Goal: Information Seeking & Learning: Learn about a topic

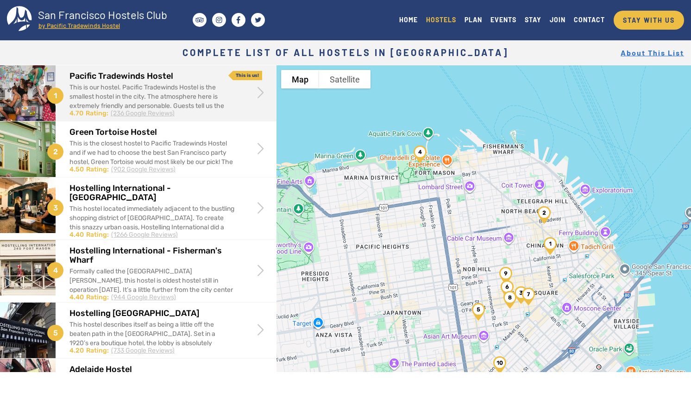
click at [252, 98] on span at bounding box center [261, 92] width 18 height 18
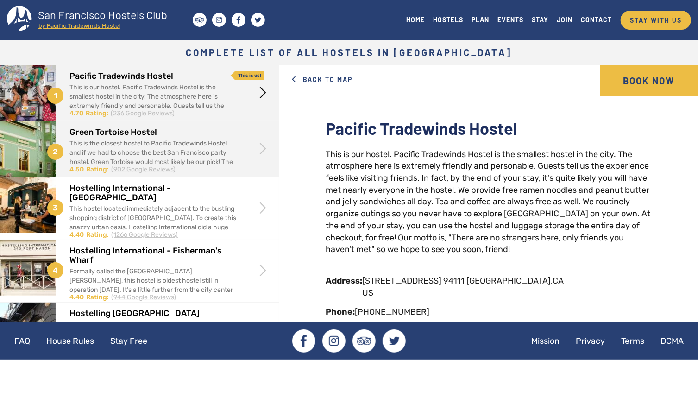
click at [221, 153] on div "This is the closest hostel to Pacific Tradewinds Hostel and if we had to choose…" at bounding box center [154, 167] width 168 height 56
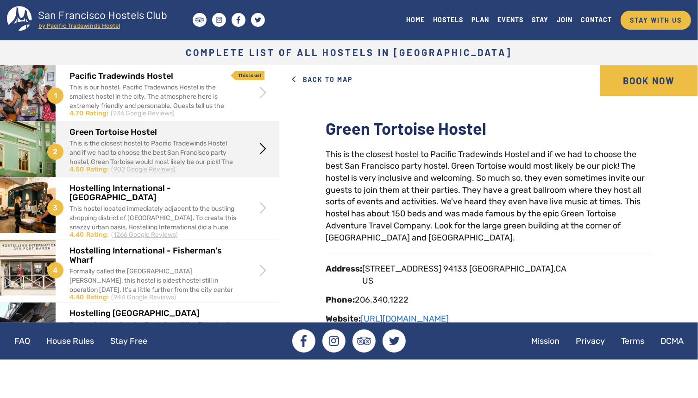
click at [258, 149] on span at bounding box center [263, 148] width 18 height 18
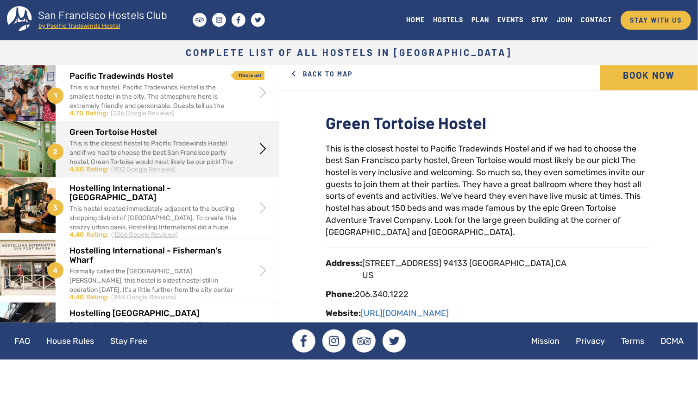
scroll to position [6, 0]
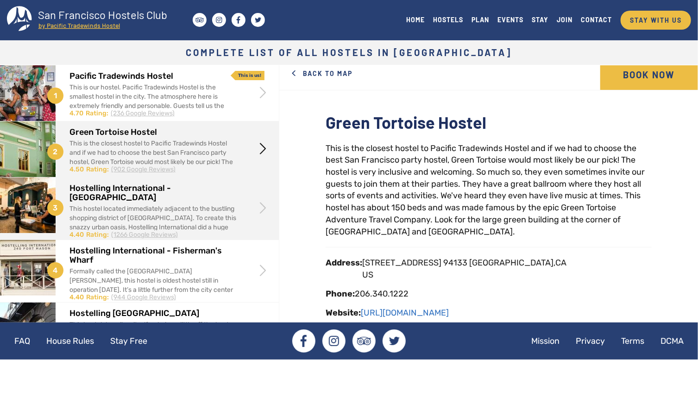
click at [228, 208] on div "This hostel located immediately adjacent to the bustling shopping district of […" at bounding box center [154, 232] width 168 height 56
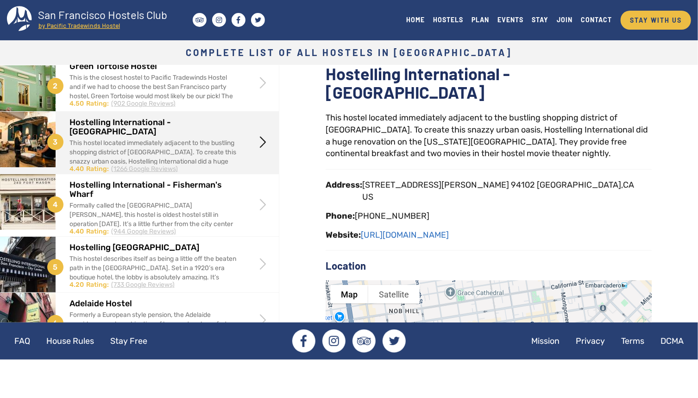
scroll to position [66, 0]
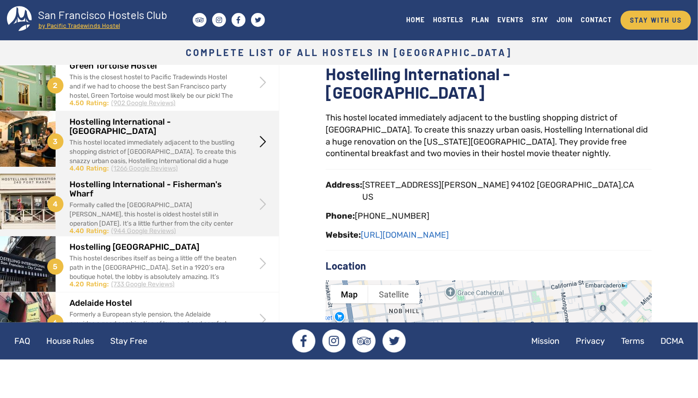
click at [244, 204] on div "Hostelling International - Fisherman's Wharf Formally called the Fort Mason Hos…" at bounding box center [168, 205] width 196 height 62
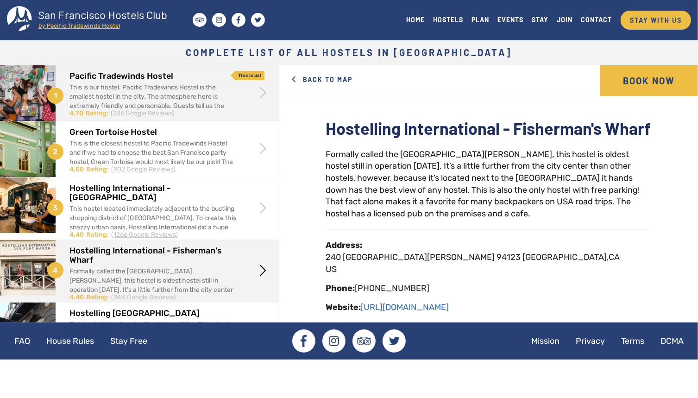
click at [255, 98] on span at bounding box center [263, 92] width 18 height 18
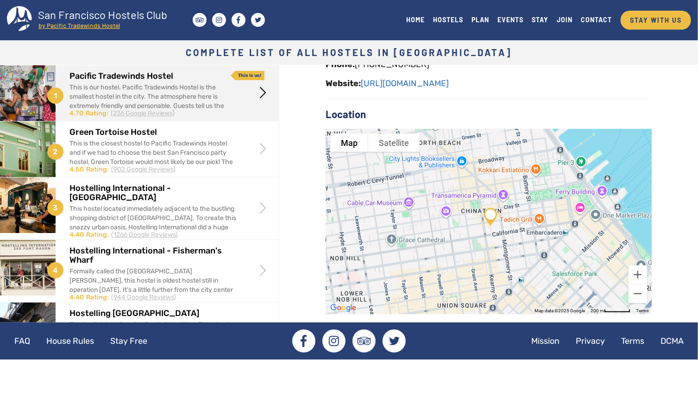
scroll to position [252, 0]
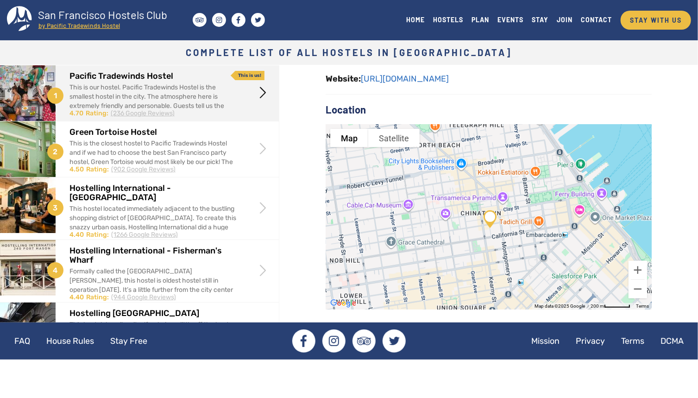
drag, startPoint x: 503, startPoint y: 241, endPoint x: 503, endPoint y: 253, distance: 12.0
click at [503, 253] on div at bounding box center [489, 216] width 326 height 185
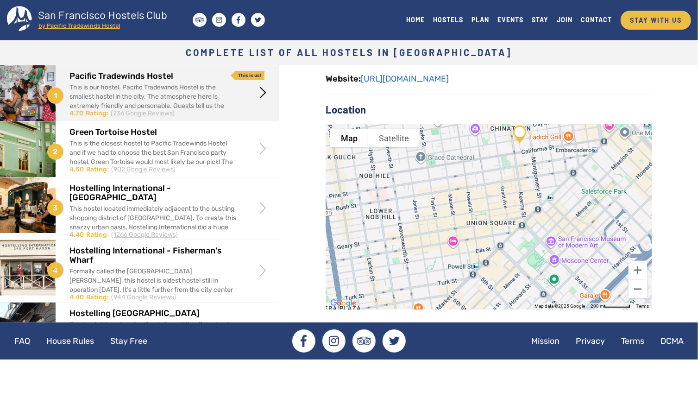
drag, startPoint x: 520, startPoint y: 262, endPoint x: 550, endPoint y: 174, distance: 92.6
click at [550, 174] on div at bounding box center [489, 216] width 326 height 185
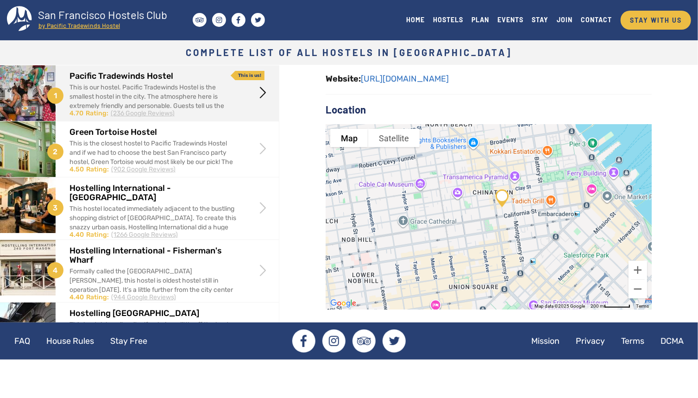
drag, startPoint x: 550, startPoint y: 174, endPoint x: 533, endPoint y: 242, distance: 70.4
click at [533, 242] on div at bounding box center [489, 216] width 326 height 185
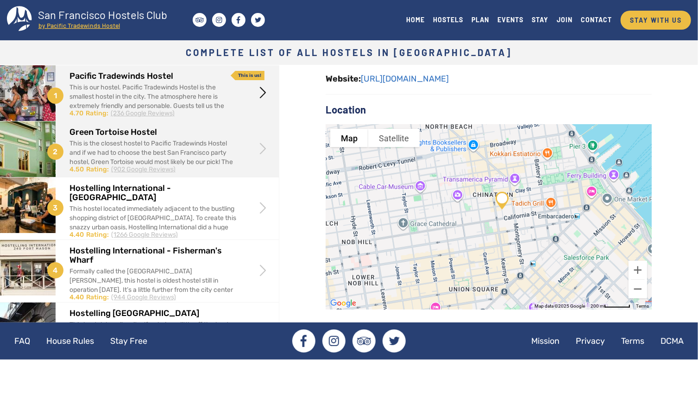
click at [229, 172] on div "Green Tortoise Hostel This is the closest hostel to Pacific Tradewinds Hostel a…" at bounding box center [168, 147] width 196 height 53
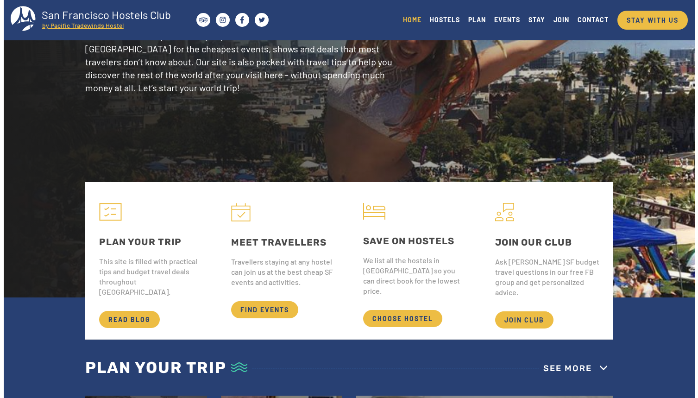
scroll to position [109, 0]
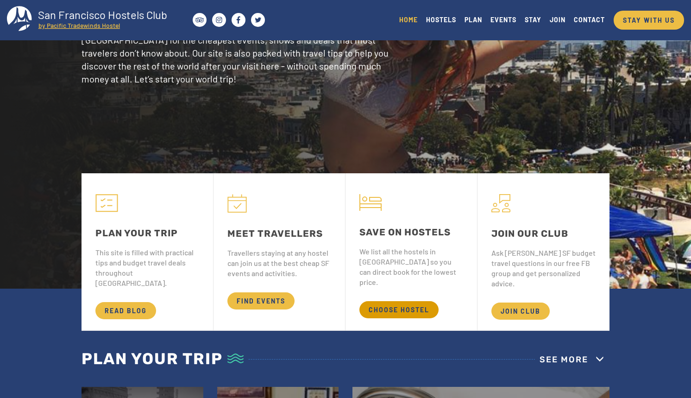
click at [393, 301] on span "CHOOSE HOSTEL" at bounding box center [399, 309] width 79 height 17
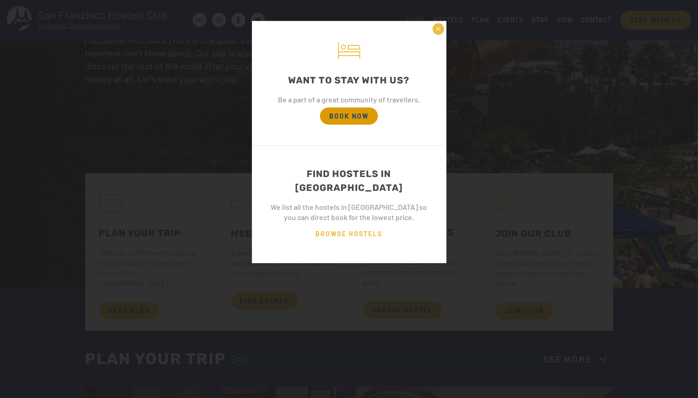
click at [361, 120] on span "BOOK NOW" at bounding box center [349, 116] width 58 height 17
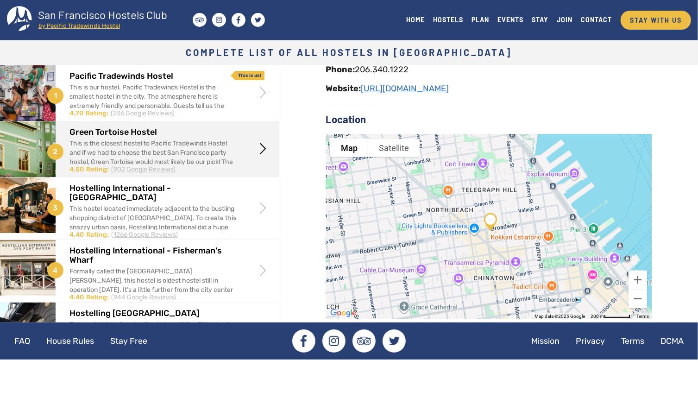
scroll to position [240, 0]
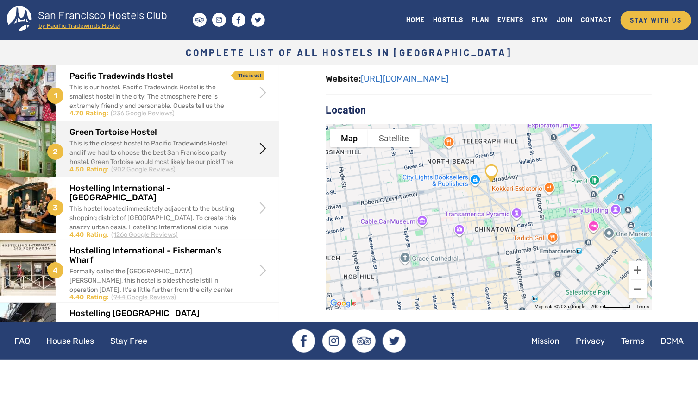
drag, startPoint x: 535, startPoint y: 208, endPoint x: 534, endPoint y: 165, distance: 42.6
click at [534, 165] on div at bounding box center [489, 216] width 326 height 185
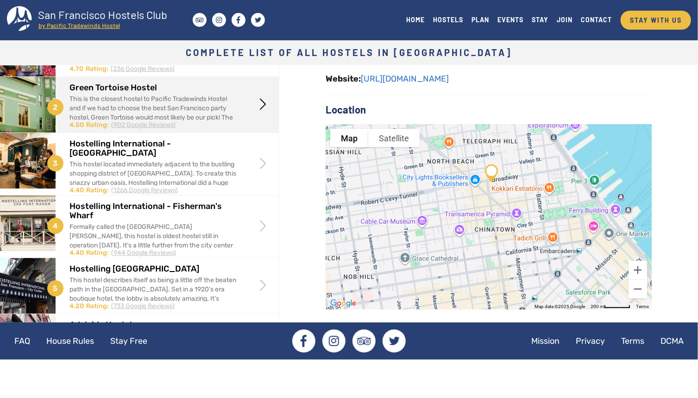
scroll to position [0, 0]
